Goal: Information Seeking & Learning: Learn about a topic

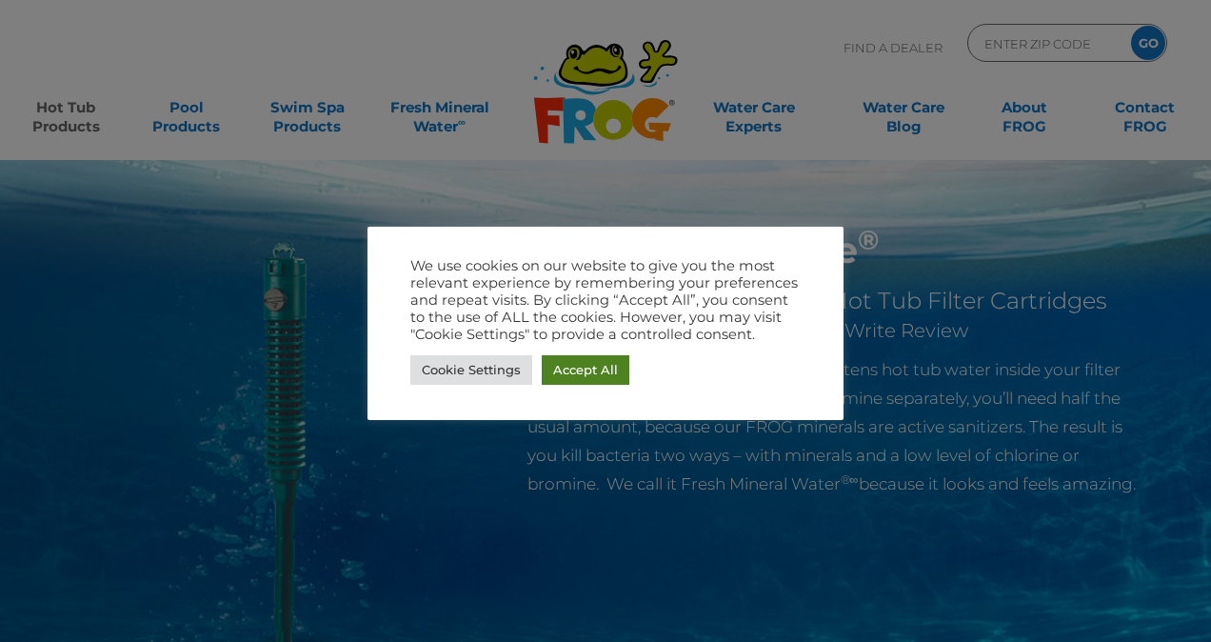
click at [568, 360] on link "Accept All" at bounding box center [586, 370] width 88 height 30
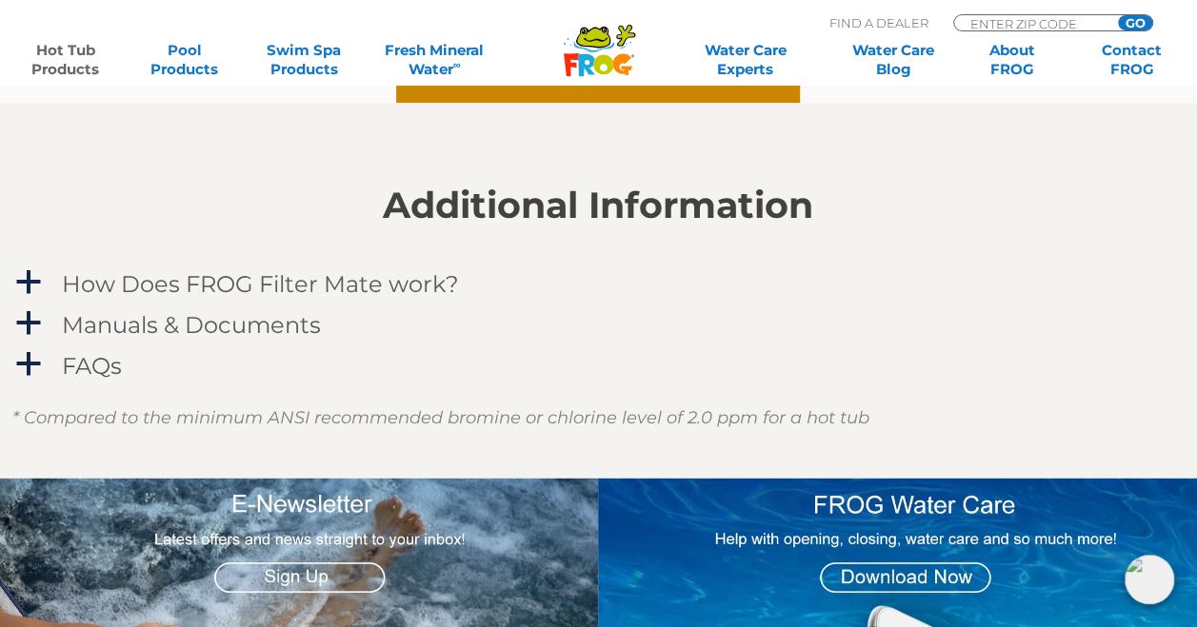
scroll to position [1607, 1]
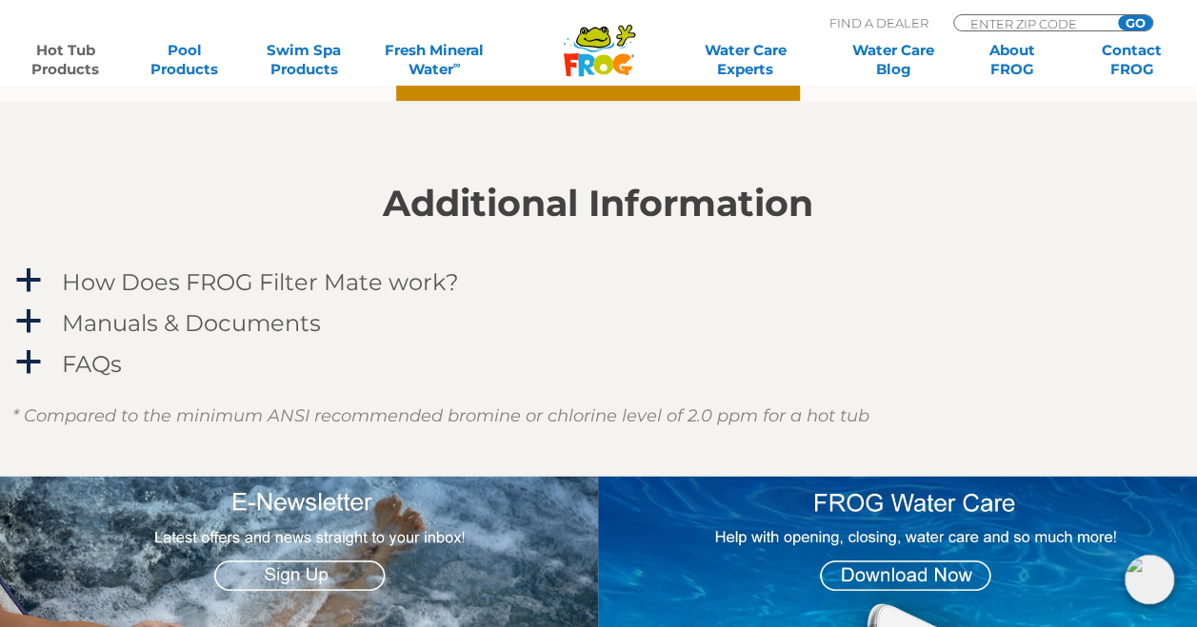
click at [378, 287] on h4 "How Does FROG Filter Mate work?" at bounding box center [260, 281] width 397 height 26
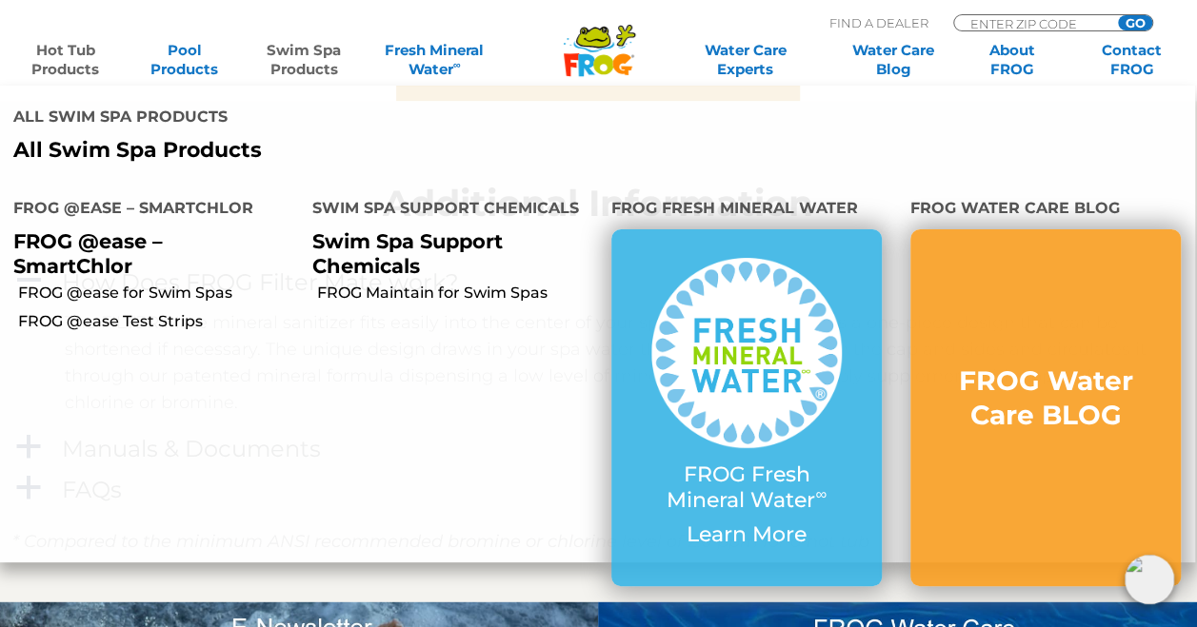
click at [291, 59] on link "Swim Spa Products" at bounding box center [303, 60] width 92 height 38
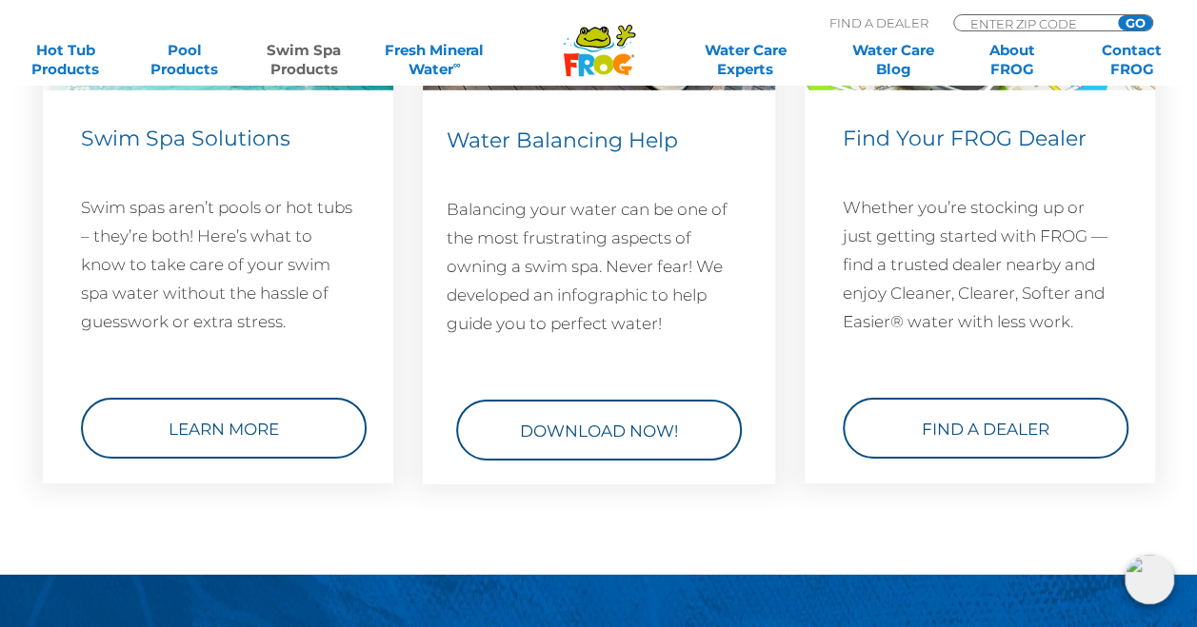
scroll to position [2853, 0]
